Goal: Information Seeking & Learning: Learn about a topic

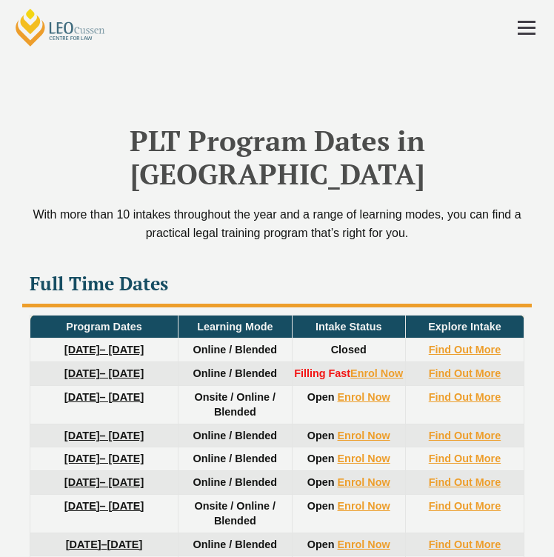
scroll to position [2943, 0]
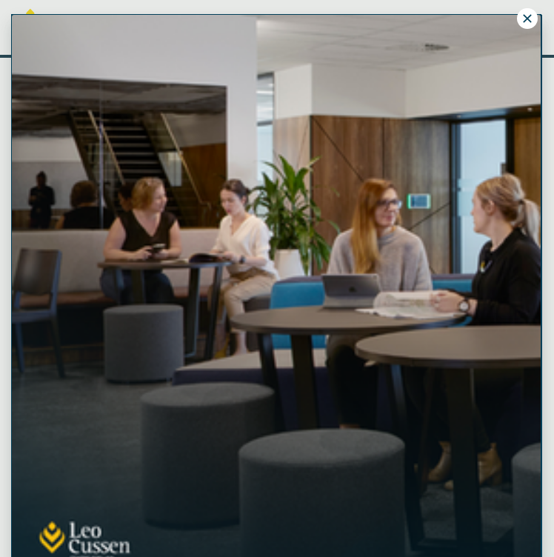
click at [528, 13] on icon at bounding box center [526, 18] width 13 height 13
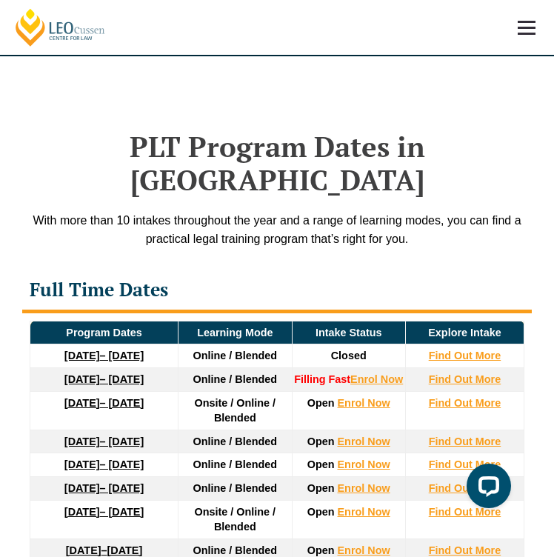
scroll to position [2970, 0]
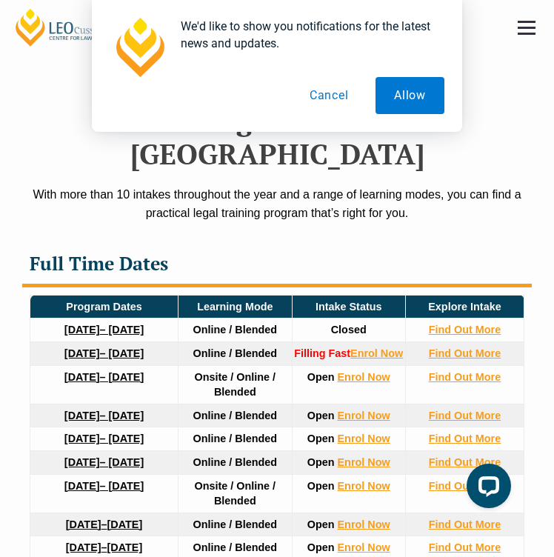
drag, startPoint x: 69, startPoint y: 311, endPoint x: 137, endPoint y: 329, distance: 70.4
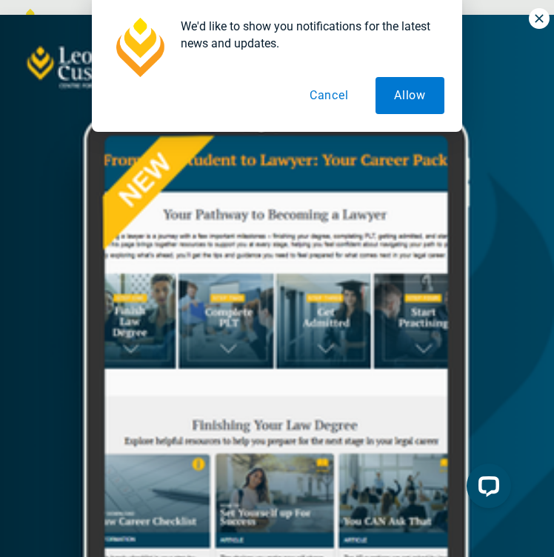
click at [331, 90] on button "Cancel" at bounding box center [329, 95] width 76 height 37
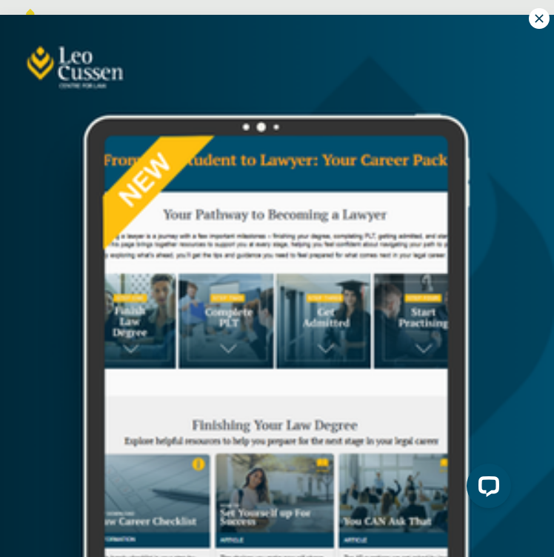
click at [549, 20] on button at bounding box center [539, 18] width 21 height 21
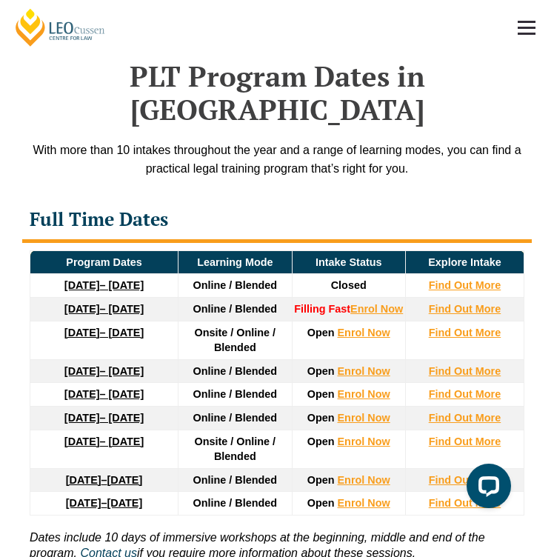
scroll to position [3016, 0]
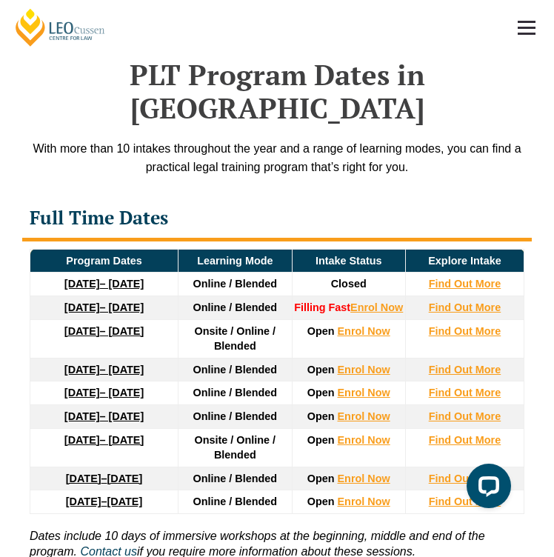
drag, startPoint x: 161, startPoint y: 429, endPoint x: 51, endPoint y: 412, distance: 111.0
click at [51, 428] on td "[DATE] – [DATE]" at bounding box center [104, 447] width 148 height 38
click at [39, 428] on td "[DATE] – [DATE]" at bounding box center [104, 447] width 148 height 38
drag, startPoint x: 129, startPoint y: 282, endPoint x: 33, endPoint y: 264, distance: 98.0
click at [33, 319] on td "[DATE] – [DATE]" at bounding box center [104, 338] width 148 height 38
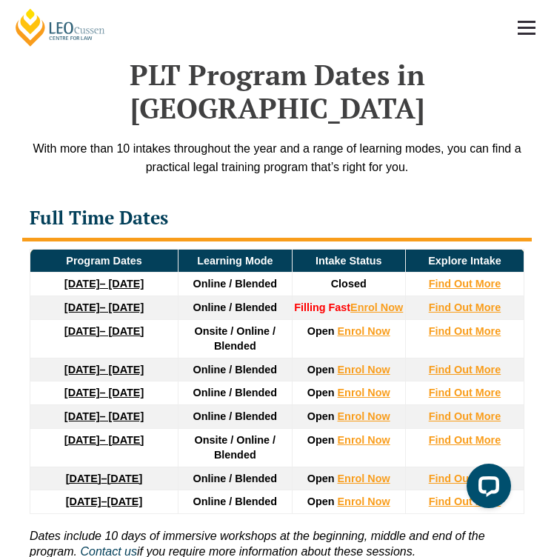
click at [188, 319] on td "Onsite / Online / Blended" at bounding box center [234, 338] width 113 height 38
click at [120, 325] on link "[DATE] – [DATE]" at bounding box center [103, 331] width 79 height 12
